Goal: Information Seeking & Learning: Check status

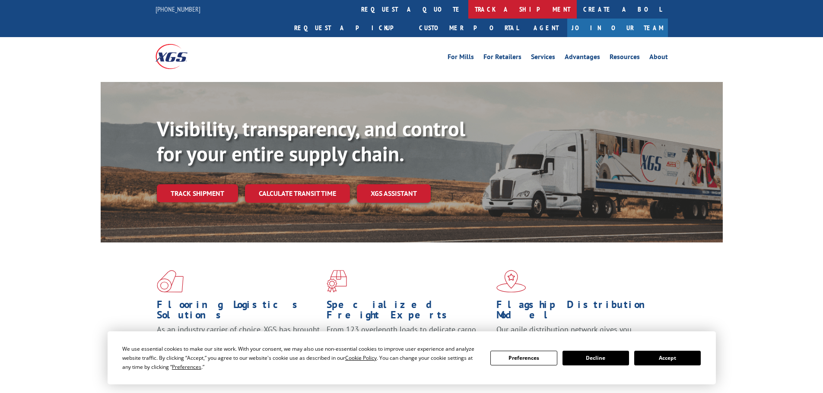
click at [468, 8] on link "track a shipment" at bounding box center [522, 9] width 108 height 19
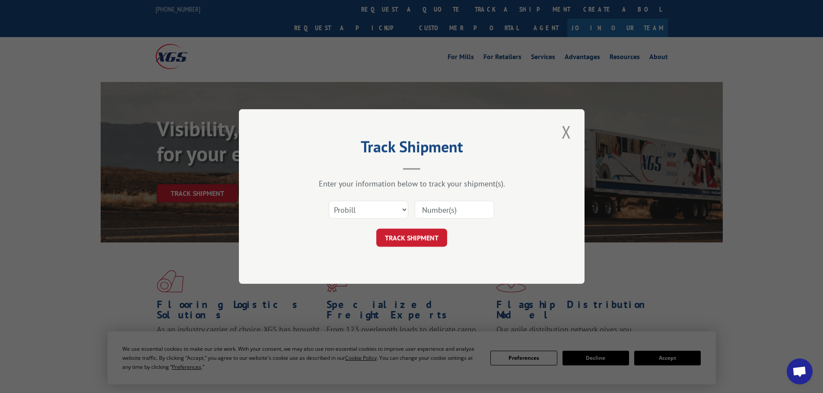
click at [452, 210] on input at bounding box center [454, 210] width 79 height 18
paste input "16740531"
type input "16740531"
click at [438, 235] on button "TRACK SHIPMENT" at bounding box center [411, 238] width 71 height 18
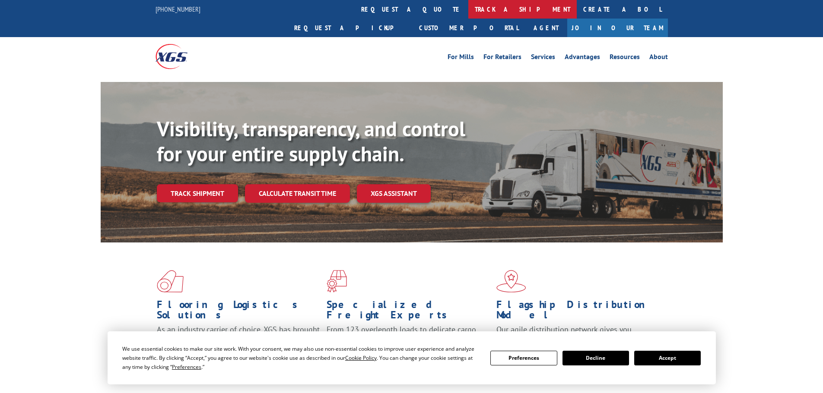
click at [468, 12] on link "track a shipment" at bounding box center [522, 9] width 108 height 19
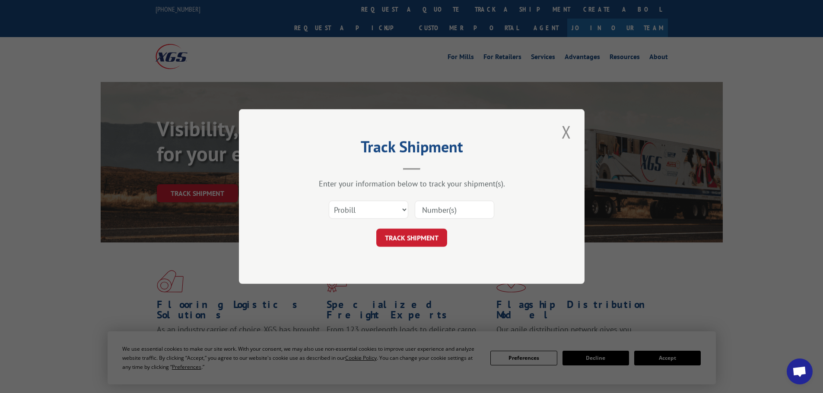
click at [422, 214] on input at bounding box center [454, 210] width 79 height 18
paste input "16740531"
type input "16740531"
click at [430, 236] on button "TRACK SHIPMENT" at bounding box center [411, 238] width 71 height 18
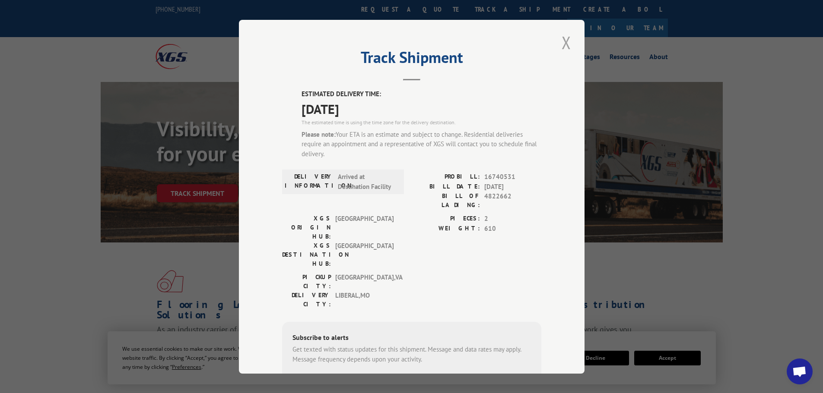
click at [562, 43] on button "Close modal" at bounding box center [566, 43] width 15 height 24
